Goal: Task Accomplishment & Management: Use online tool/utility

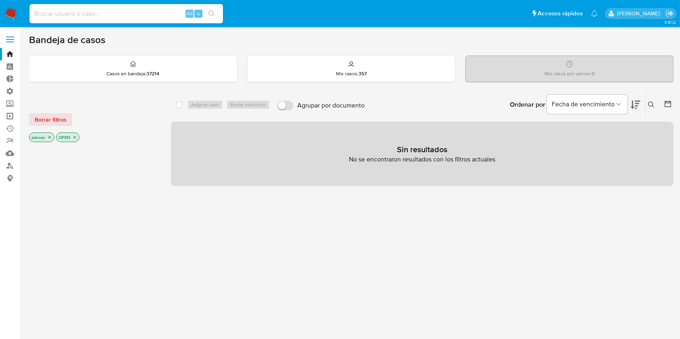
click at [6, 119] on link "Operaciones masivas" at bounding box center [48, 116] width 96 height 12
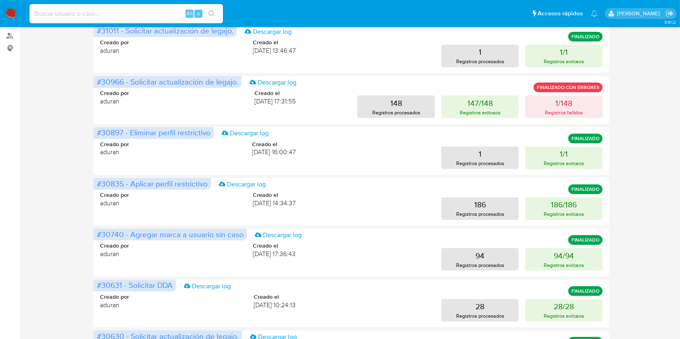
scroll to position [135, 0]
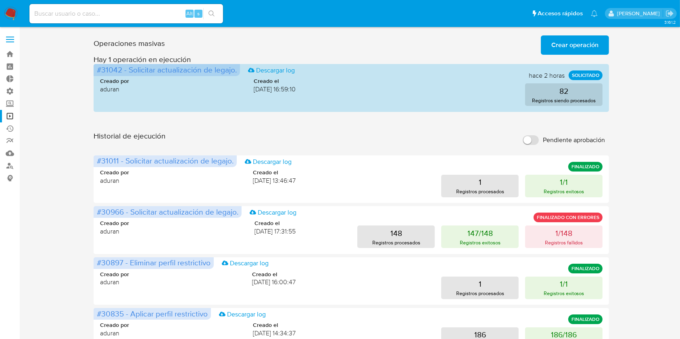
click at [8, 15] on img at bounding box center [11, 14] width 14 height 14
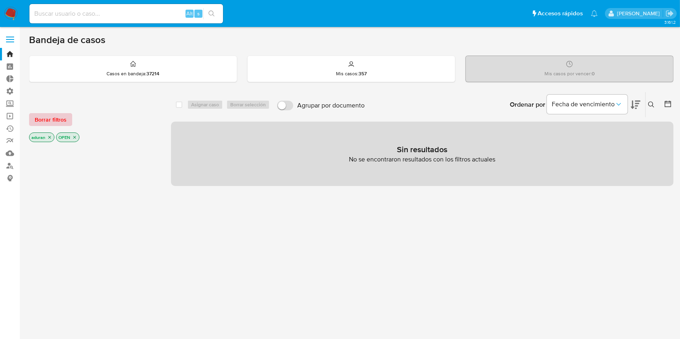
click at [45, 116] on span "Borrar filtros" at bounding box center [51, 119] width 32 height 11
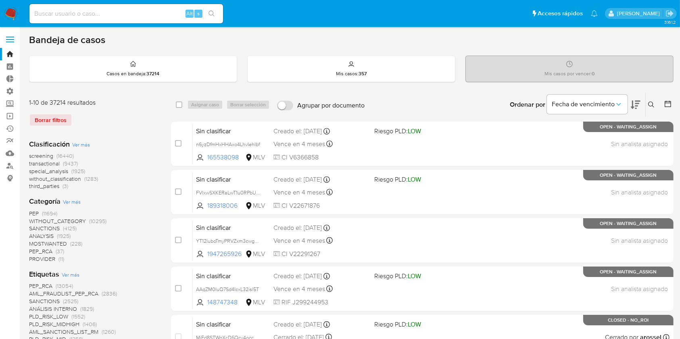
click at [666, 102] on icon at bounding box center [667, 104] width 6 height 6
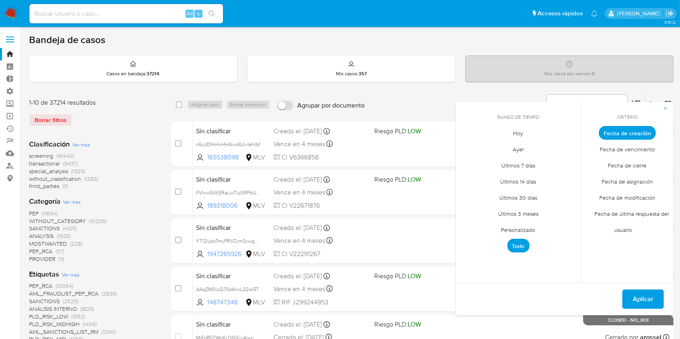
click at [623, 160] on span "Fecha de cierre" at bounding box center [627, 166] width 56 height 17
click at [524, 231] on span "Personalizado" at bounding box center [518, 230] width 51 height 17
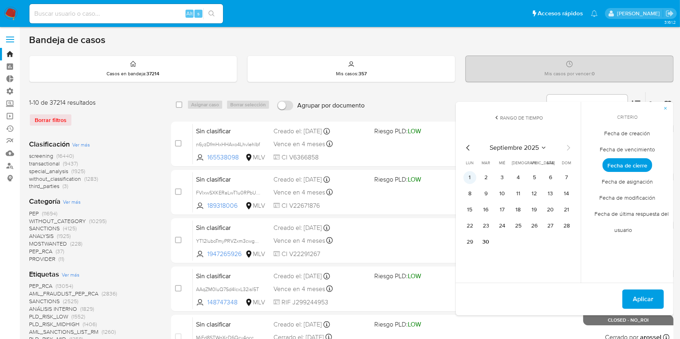
click at [474, 176] on button "1" at bounding box center [469, 177] width 13 height 13
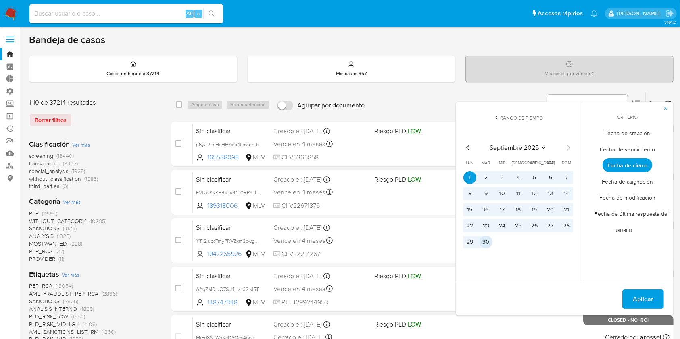
click at [484, 237] on button "30" at bounding box center [485, 242] width 13 height 13
click at [651, 304] on span "Aplicar" at bounding box center [642, 300] width 21 height 18
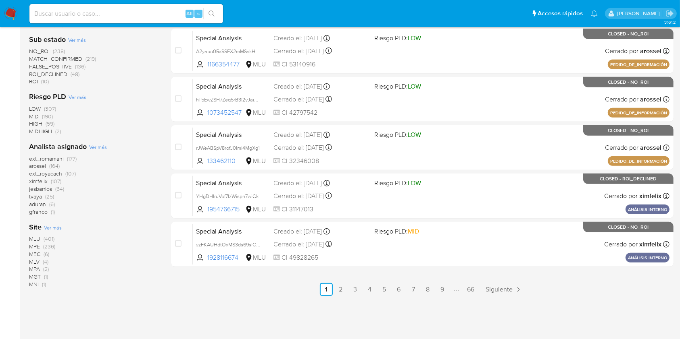
scroll to position [356, 0]
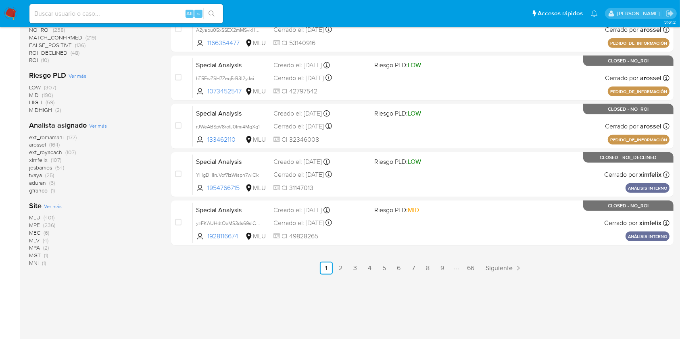
click at [42, 159] on span "ximfelix" at bounding box center [38, 160] width 19 height 8
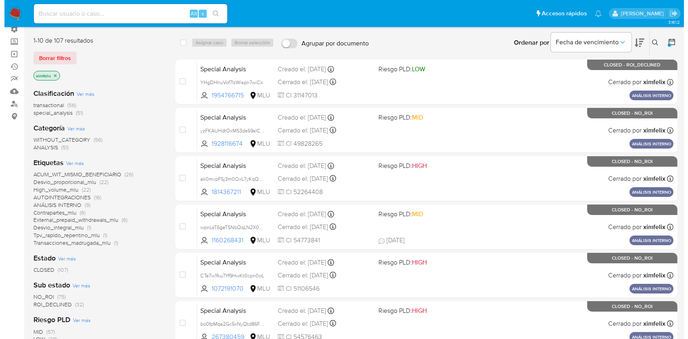
scroll to position [61, 0]
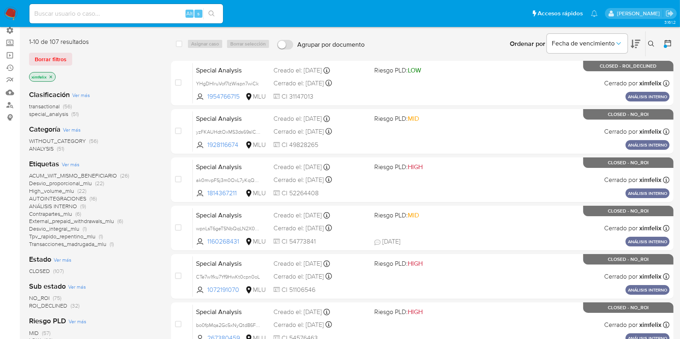
click at [70, 164] on span "Ver más" at bounding box center [71, 164] width 18 height 7
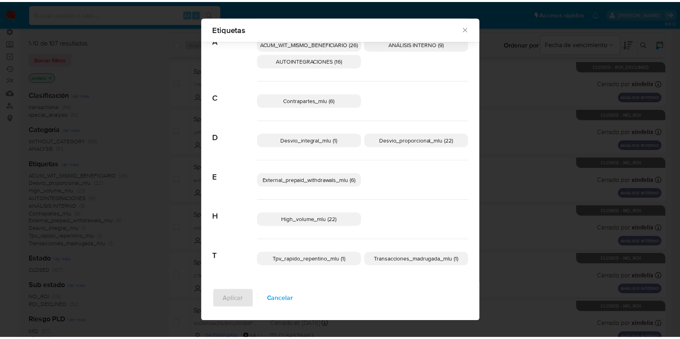
scroll to position [31, 0]
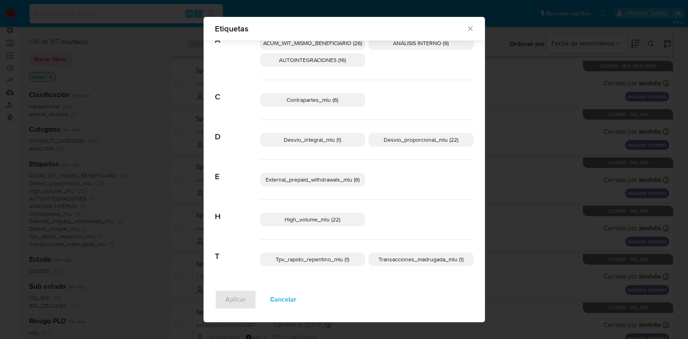
click at [467, 29] on icon "Cerrar" at bounding box center [470, 29] width 8 height 8
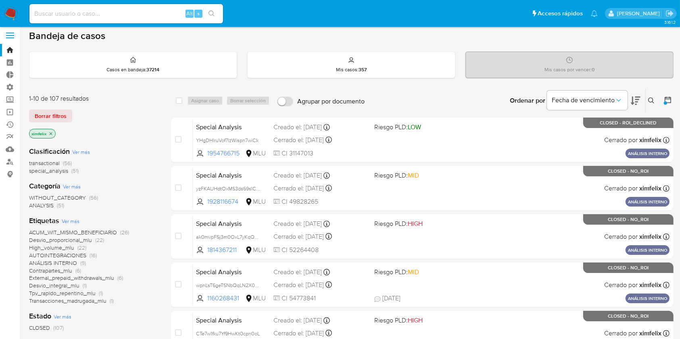
scroll to position [0, 0]
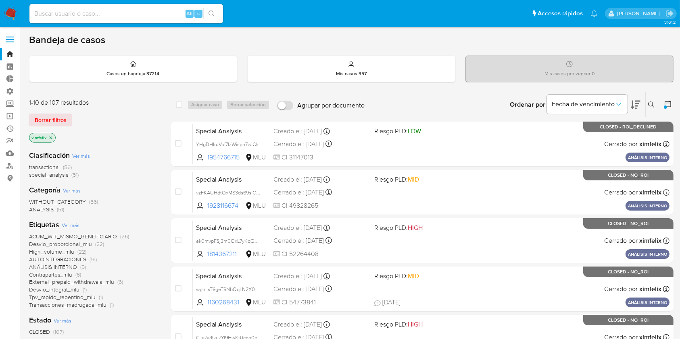
click at [50, 137] on icon "close-filter" at bounding box center [50, 137] width 5 height 5
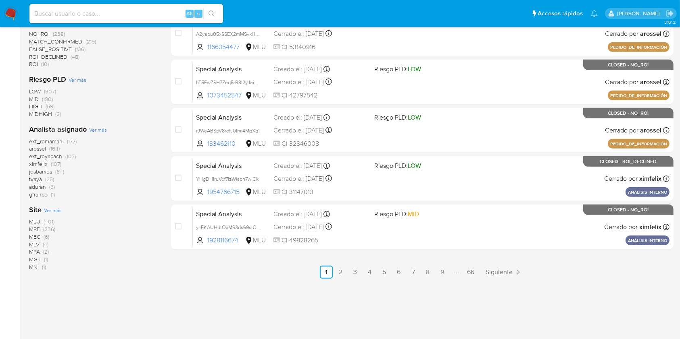
scroll to position [354, 0]
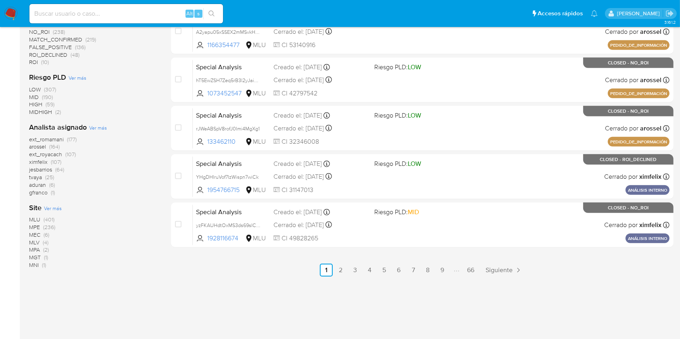
click at [38, 145] on span "arossel" at bounding box center [37, 147] width 17 height 8
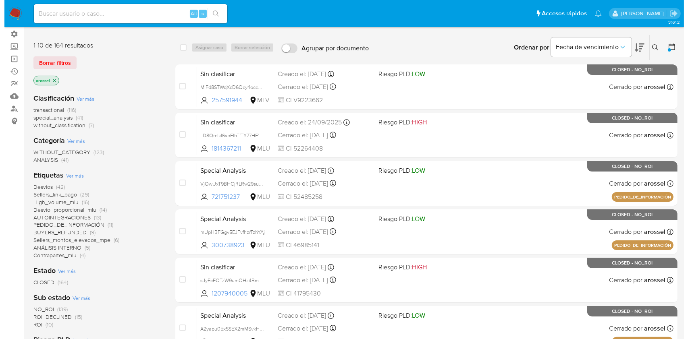
scroll to position [39, 0]
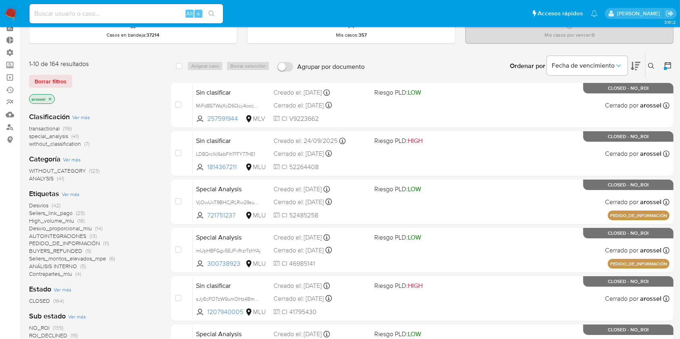
click at [81, 116] on span "Ver más" at bounding box center [81, 117] width 18 height 7
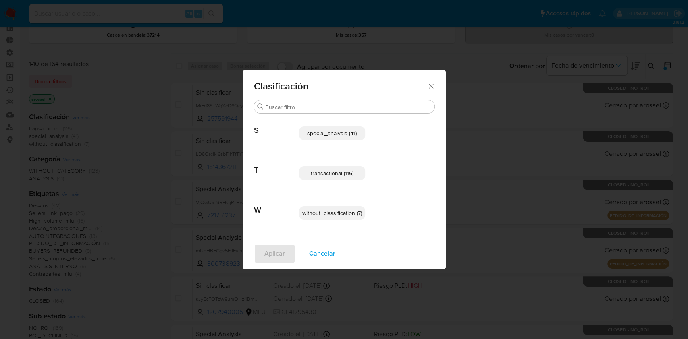
click at [429, 84] on icon "Cerrar" at bounding box center [431, 86] width 8 height 8
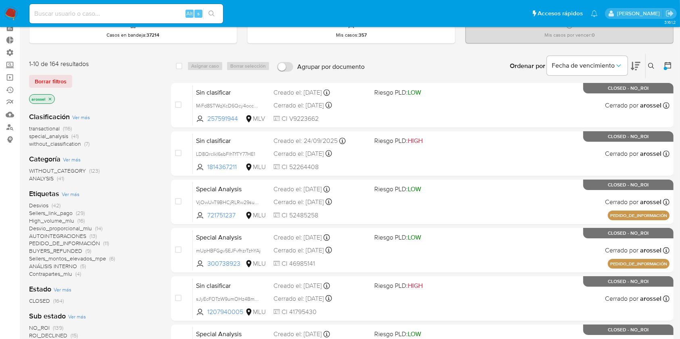
click at [73, 193] on span "Ver más" at bounding box center [71, 194] width 18 height 7
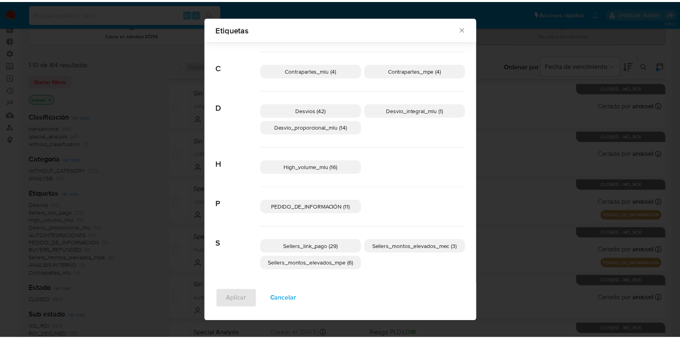
scroll to position [105, 0]
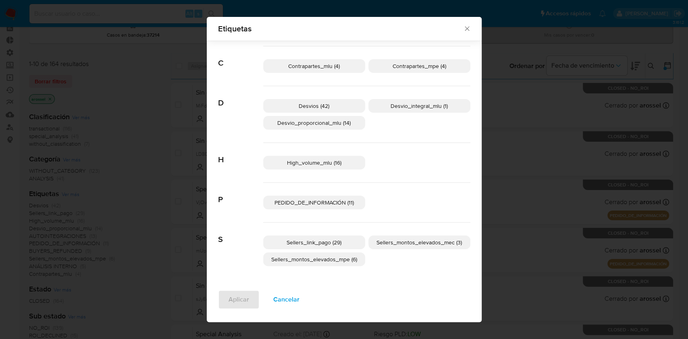
click at [110, 182] on div "Etiquetas Buscar A Acum_ctas_bcarias (3) ACUM_WIT_MISMO_BENEFICIARIO (3) ANÁLIS…" at bounding box center [344, 169] width 688 height 339
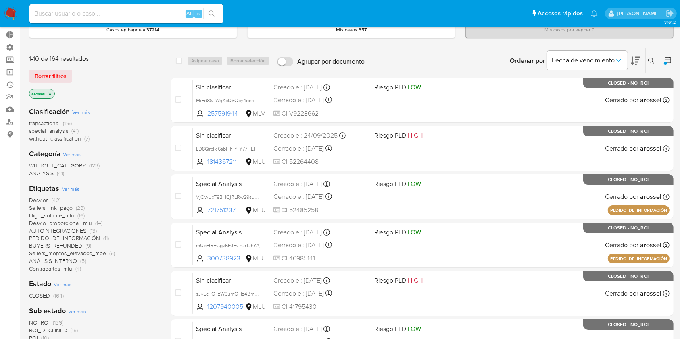
scroll to position [0, 0]
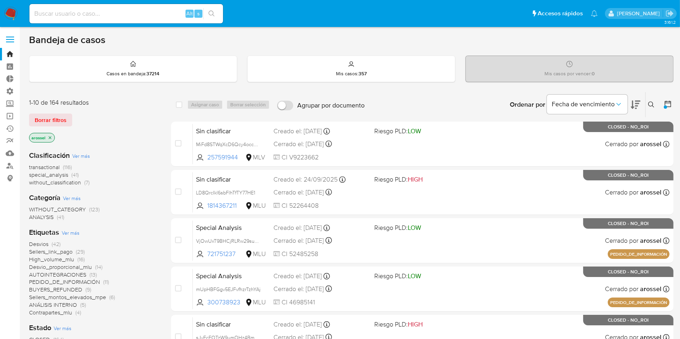
click at [8, 14] on img at bounding box center [11, 14] width 14 height 14
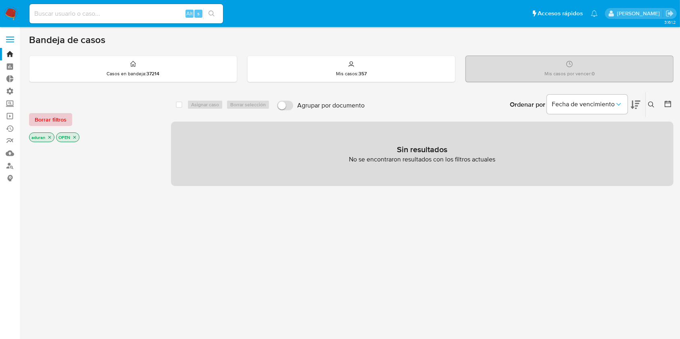
click at [56, 115] on span "Borrar filtros" at bounding box center [51, 119] width 32 height 11
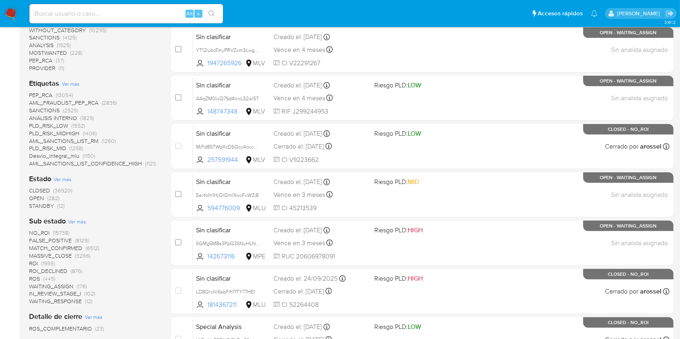
scroll to position [197, 0]
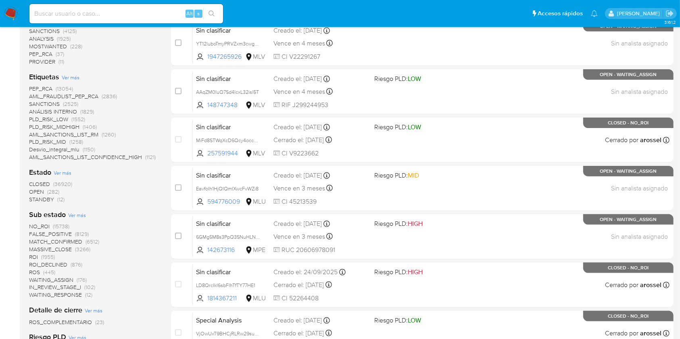
click at [45, 198] on span "STANDBY" at bounding box center [41, 199] width 25 height 8
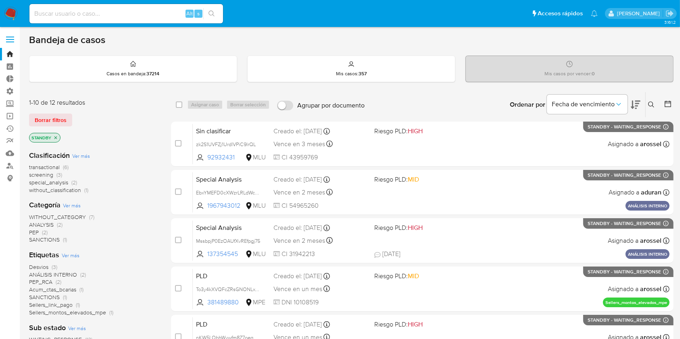
click at [15, 18] on img at bounding box center [11, 14] width 14 height 14
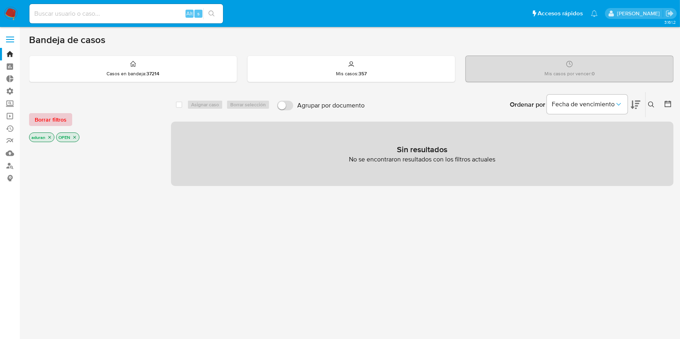
click at [57, 121] on span "Borrar filtros" at bounding box center [51, 119] width 32 height 11
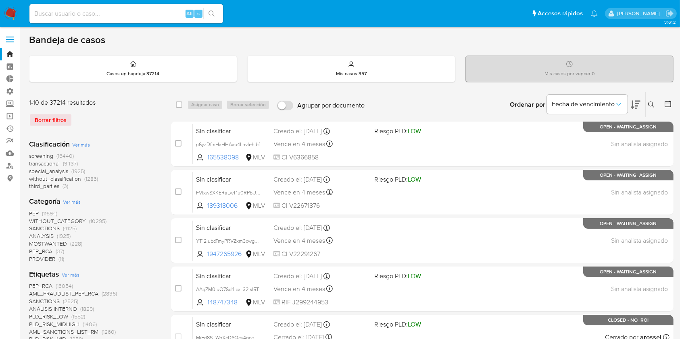
click at [666, 102] on icon at bounding box center [667, 104] width 6 height 6
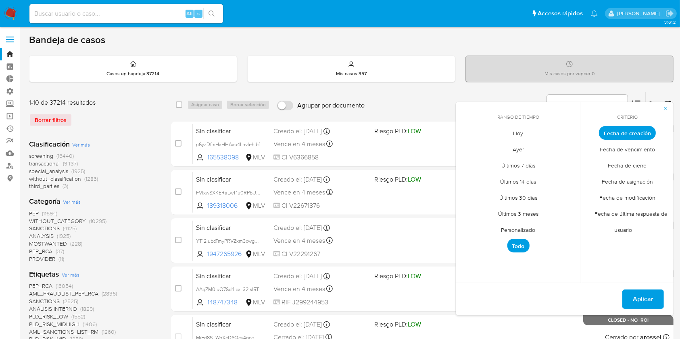
click at [508, 225] on span "Personalizado" at bounding box center [518, 230] width 51 height 17
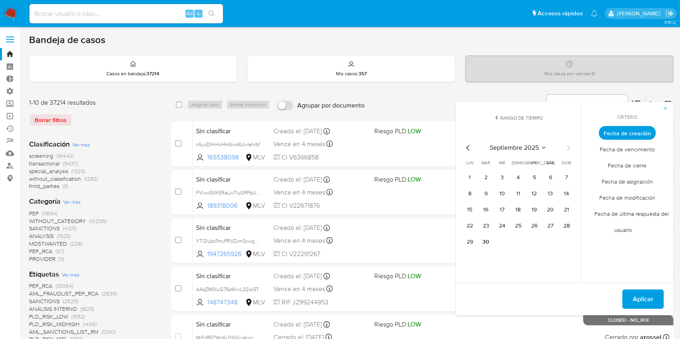
drag, startPoint x: 465, startPoint y: 148, endPoint x: 473, endPoint y: 150, distance: 8.4
click at [473, 150] on div "septiembre 2025" at bounding box center [518, 148] width 110 height 10
click at [468, 147] on icon "Mes anterior" at bounding box center [468, 148] width 10 height 10
click at [533, 177] on button "1" at bounding box center [534, 177] width 13 height 13
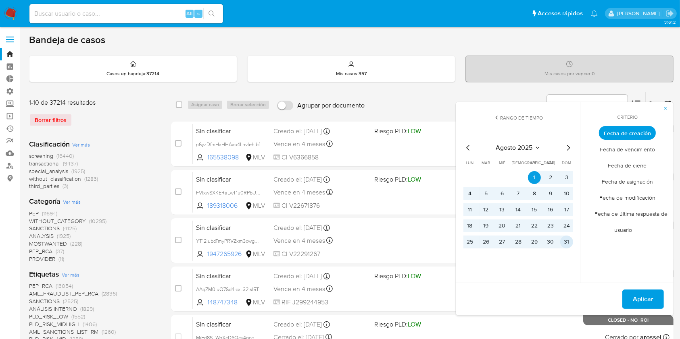
click at [566, 242] on button "31" at bounding box center [566, 242] width 13 height 13
click at [638, 294] on span "Aplicar" at bounding box center [642, 300] width 21 height 18
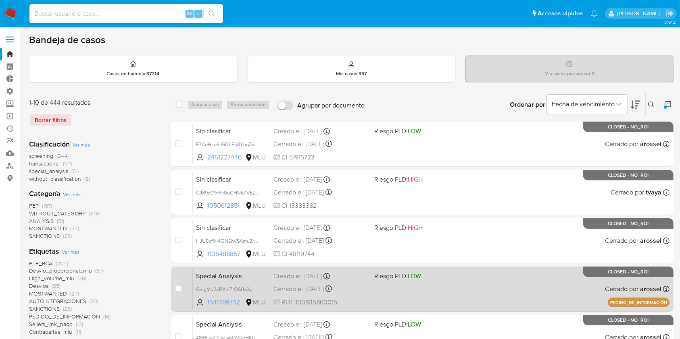
scroll to position [356, 0]
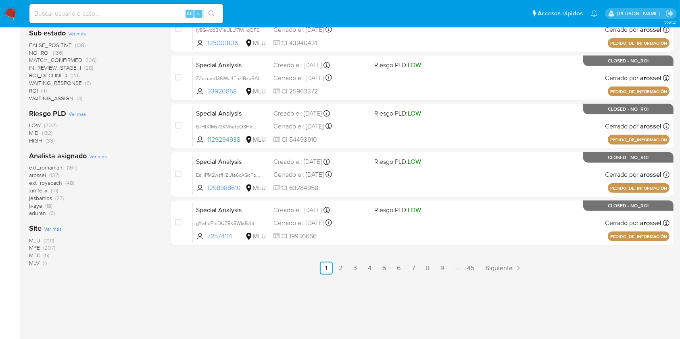
click at [37, 246] on span "MPE" at bounding box center [34, 248] width 11 height 8
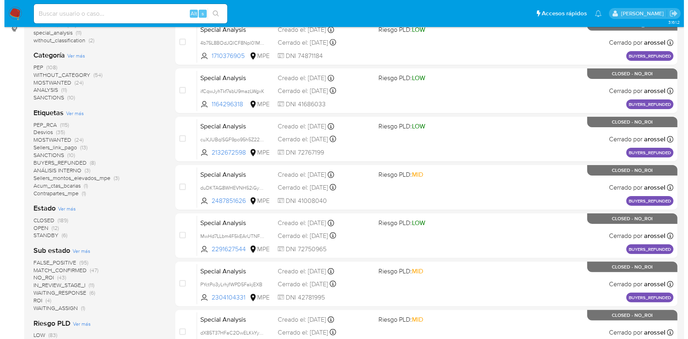
scroll to position [134, 0]
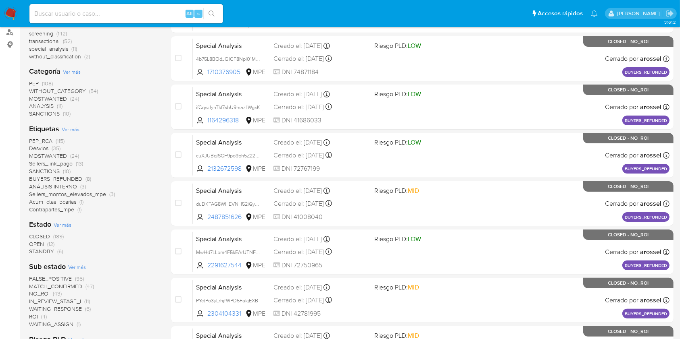
click at [64, 223] on span "Ver más" at bounding box center [63, 224] width 18 height 7
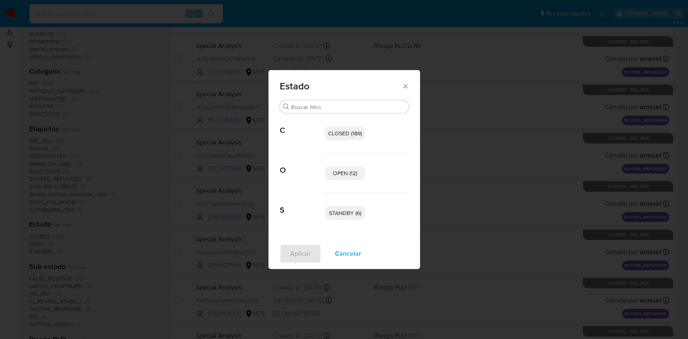
click at [334, 212] on span "STANDBY (6)" at bounding box center [345, 213] width 32 height 8
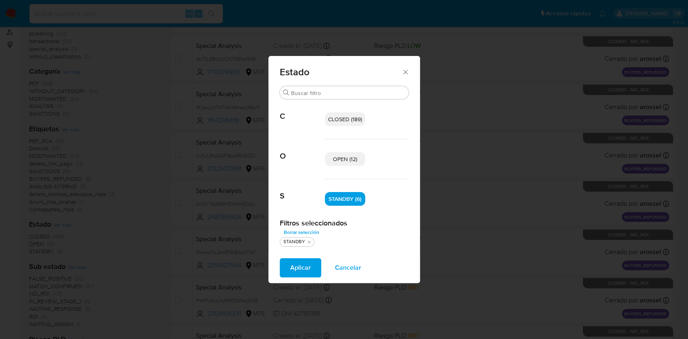
click at [335, 156] on span "OPEN (12)" at bounding box center [345, 159] width 24 height 8
click at [304, 272] on span "Aplicar" at bounding box center [300, 268] width 21 height 18
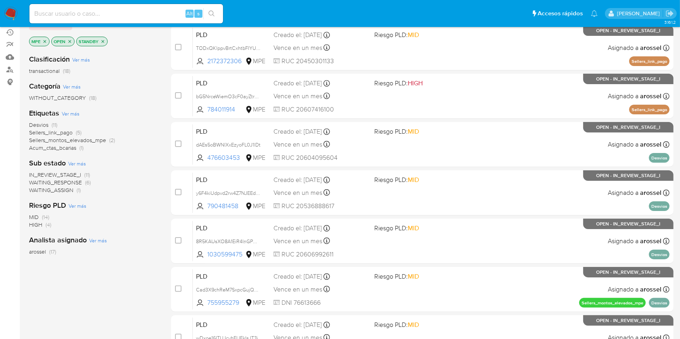
scroll to position [98, 0]
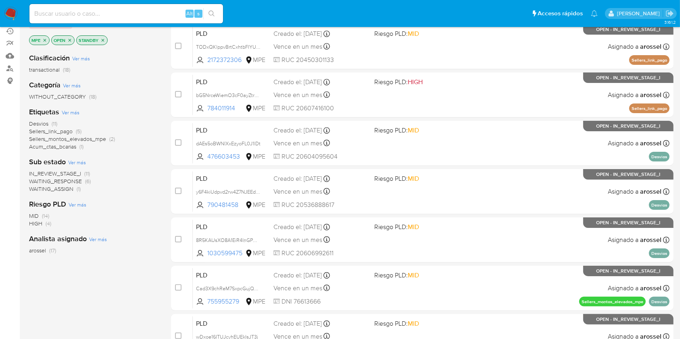
click at [60, 189] on span "WAITING_ASSIGN" at bounding box center [51, 189] width 44 height 8
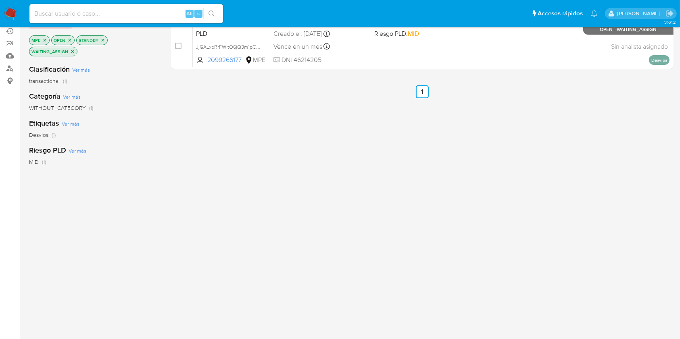
scroll to position [49, 0]
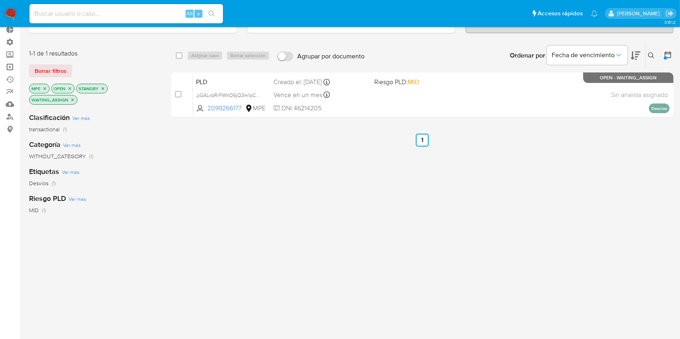
click at [4, 69] on link "Operaciones masivas" at bounding box center [48, 67] width 96 height 12
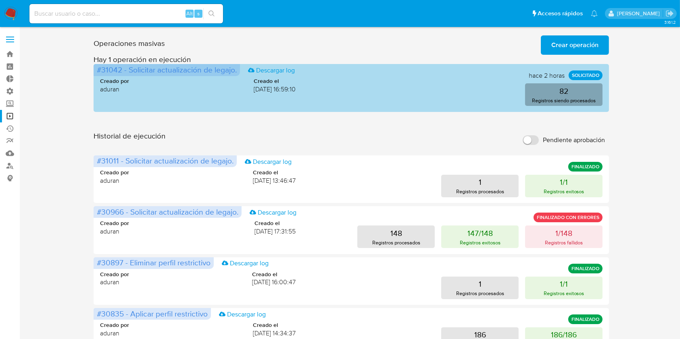
click at [532, 102] on p "Registros siendo procesados" at bounding box center [564, 101] width 64 height 8
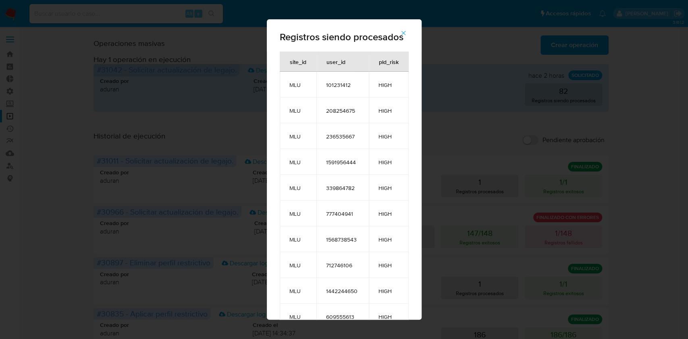
click at [495, 118] on div "Registros siendo procesados site_id user_id pld_risk MLU 101231412 HIGH MLU 208…" at bounding box center [344, 169] width 688 height 339
click at [406, 36] on icon "button" at bounding box center [403, 32] width 7 height 7
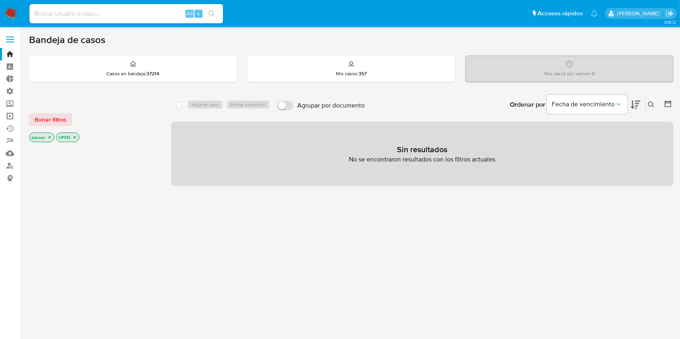
click at [10, 115] on link "Operaciones masivas" at bounding box center [48, 116] width 96 height 12
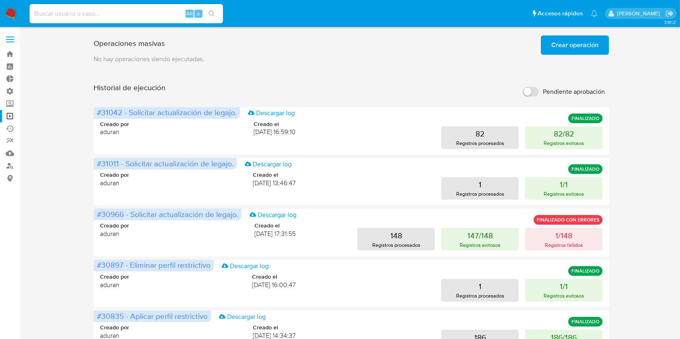
click at [646, 97] on div "Operaciones masivas Crear operación Sólo puede haber hasta un máximo de 5 opera…" at bounding box center [351, 335] width 644 height 607
click at [618, 100] on div "Operaciones masivas Crear operación Sólo puede haber hasta un máximo de 5 opera…" at bounding box center [351, 335] width 644 height 607
